Goal: Download file/media

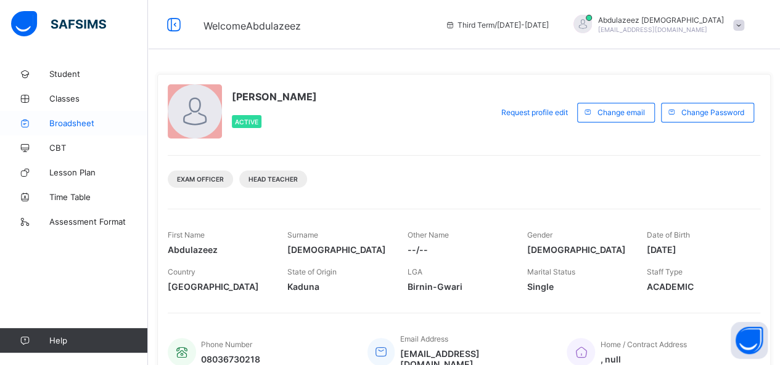
click at [71, 127] on span "Broadsheet" at bounding box center [98, 123] width 99 height 10
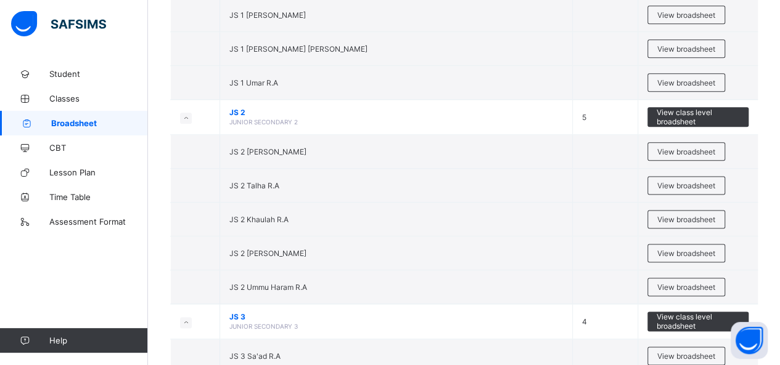
scroll to position [3042, 0]
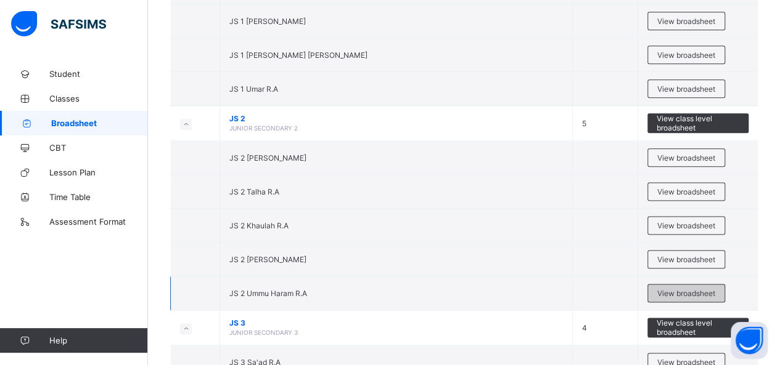
click at [683, 289] on span "View broadsheet" at bounding box center [686, 293] width 58 height 9
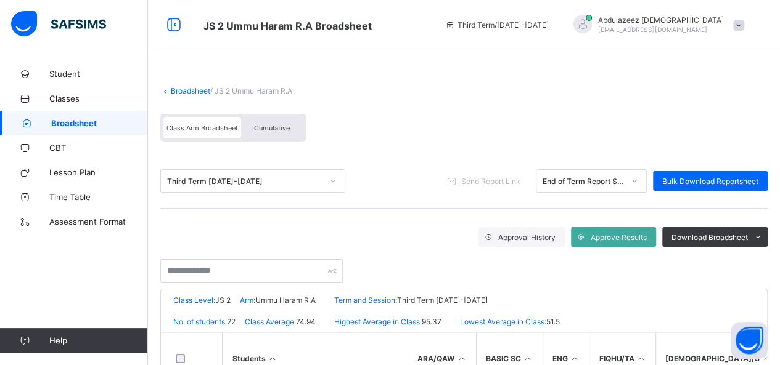
click at [273, 126] on span "Cumulative" at bounding box center [272, 128] width 36 height 9
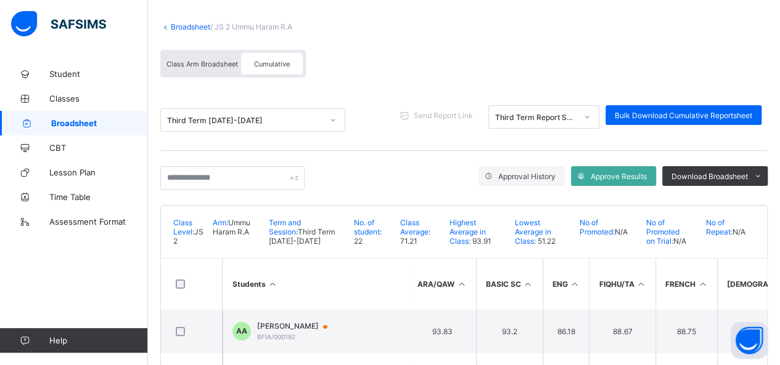
scroll to position [58, 0]
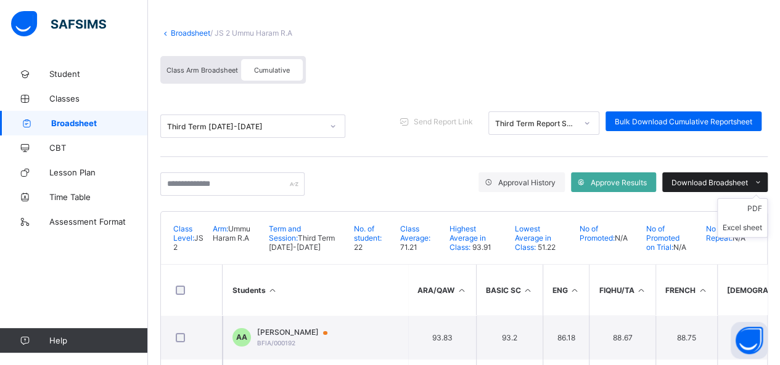
click at [716, 181] on span "Download Broadsheet" at bounding box center [709, 182] width 76 height 9
click at [737, 223] on li "Excel sheet" at bounding box center [741, 227] width 49 height 19
click at [749, 221] on li "Excel sheet" at bounding box center [741, 227] width 49 height 19
click at [756, 209] on li "PDF" at bounding box center [741, 208] width 49 height 19
